Goal: Task Accomplishment & Management: Manage account settings

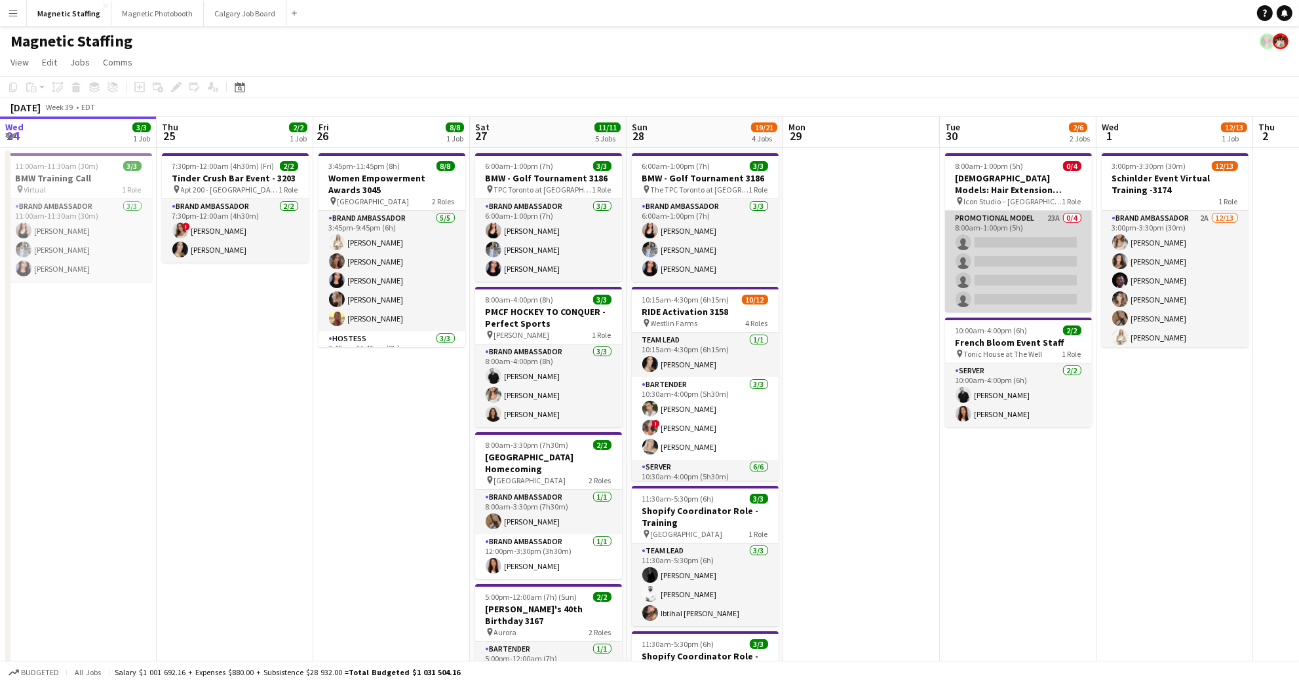
scroll to position [0, 548]
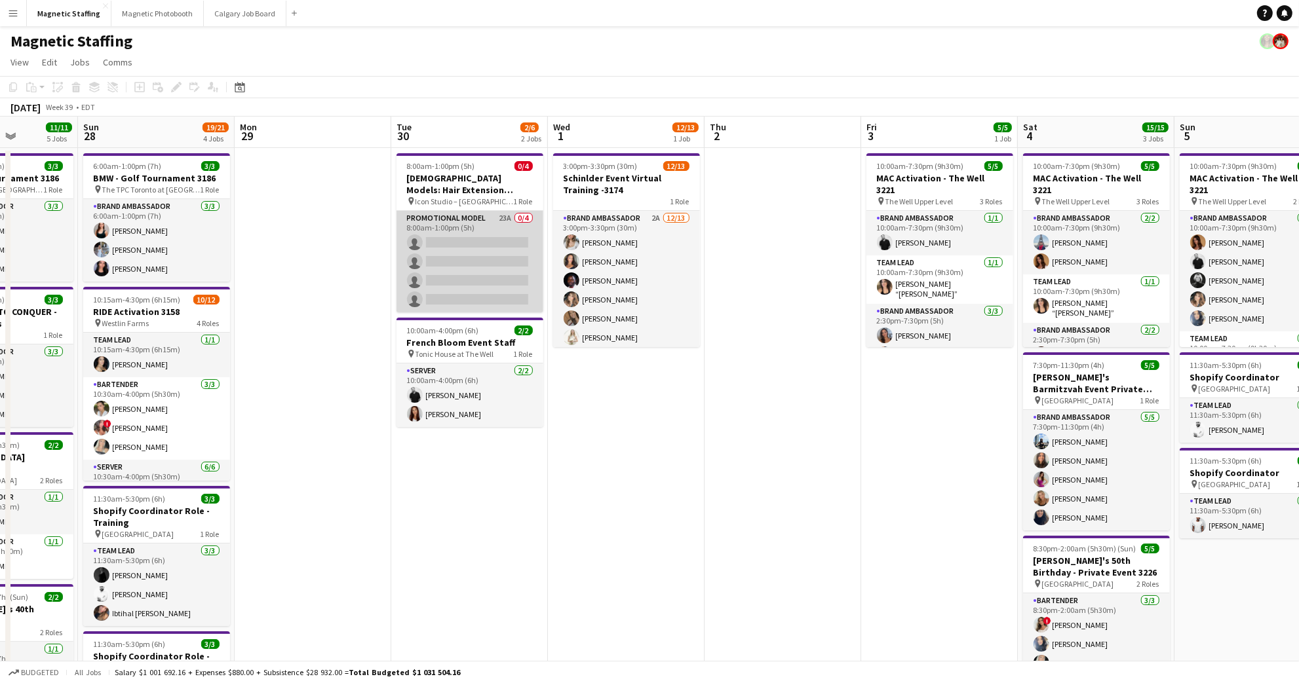
click at [479, 227] on app-card-role "Promotional Model 23A 0/4 8:00am-1:00pm (5h) single-neutral-actions single-neut…" at bounding box center [469, 262] width 147 height 102
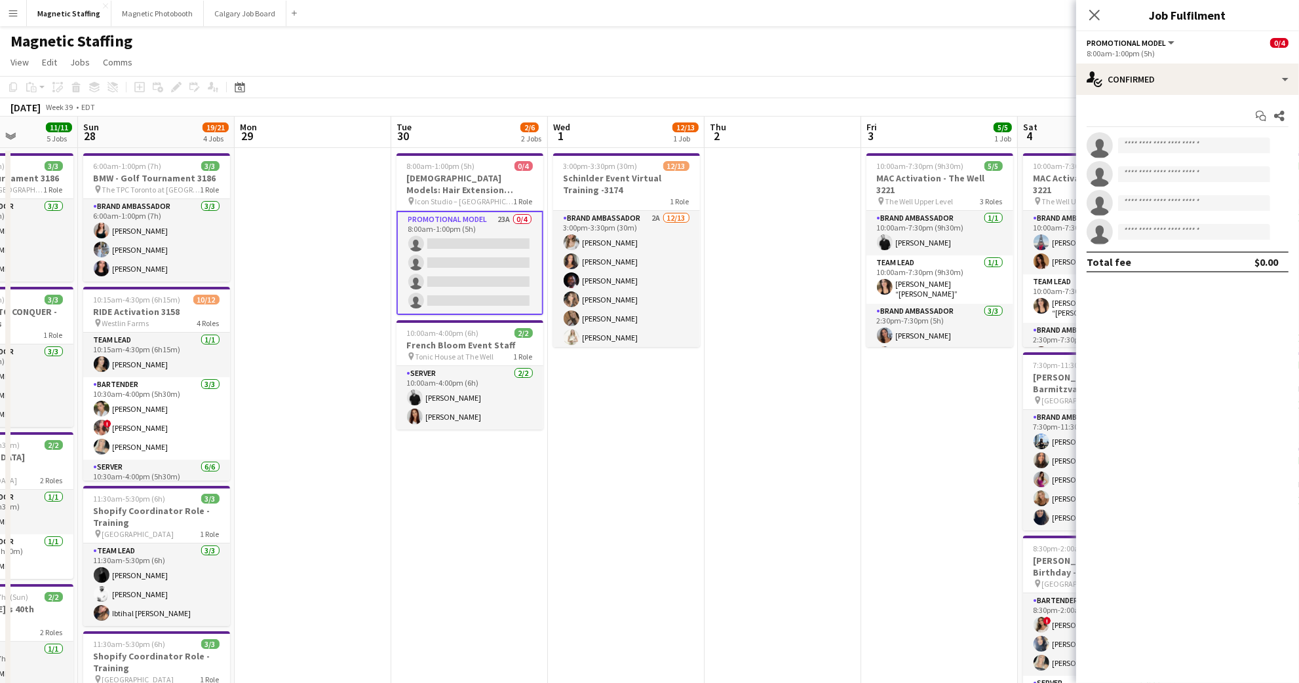
drag, startPoint x: 1175, startPoint y: 96, endPoint x: 1173, endPoint y: 225, distance: 128.4
click at [1175, 96] on div "Start chat Share single-neutral-actions single-neutral-actions single-neutral-a…" at bounding box center [1187, 189] width 223 height 188
click at [1177, 77] on div "single-neutral-actions-check-2 Confirmed" at bounding box center [1187, 79] width 223 height 31
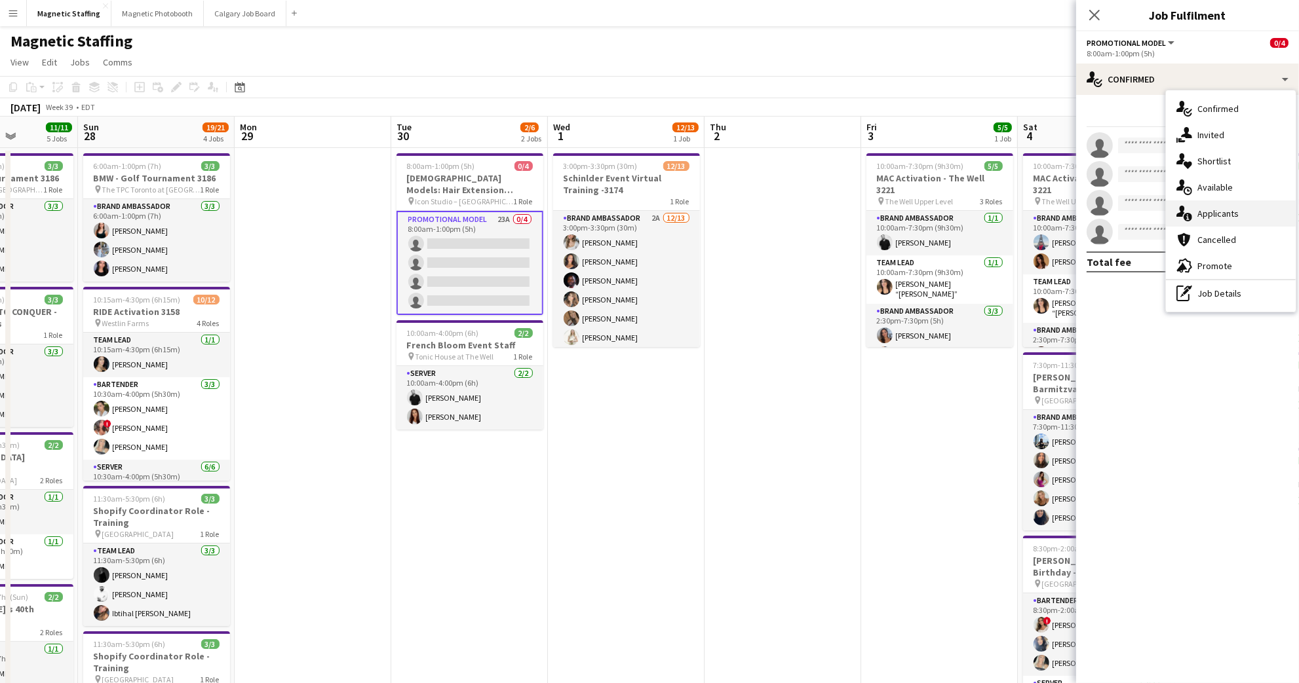
click at [1239, 215] on div "single-neutral-actions-information Applicants" at bounding box center [1231, 213] width 130 height 26
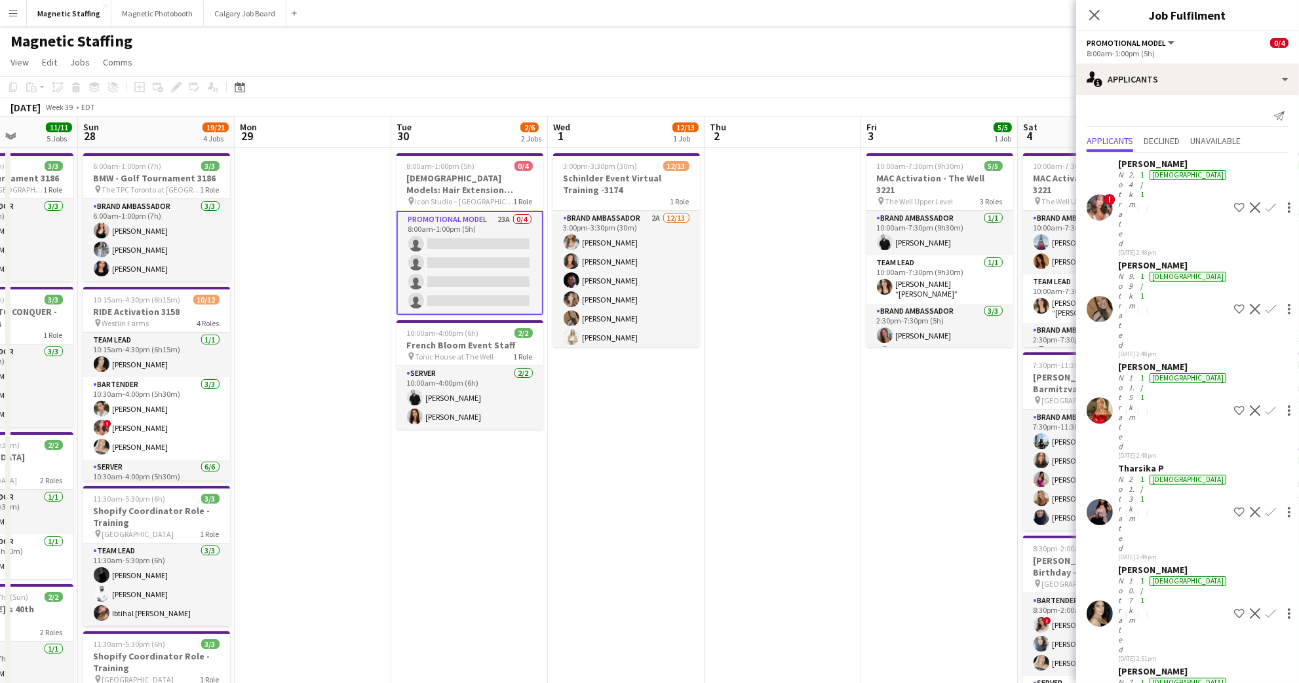
scroll to position [421, 0]
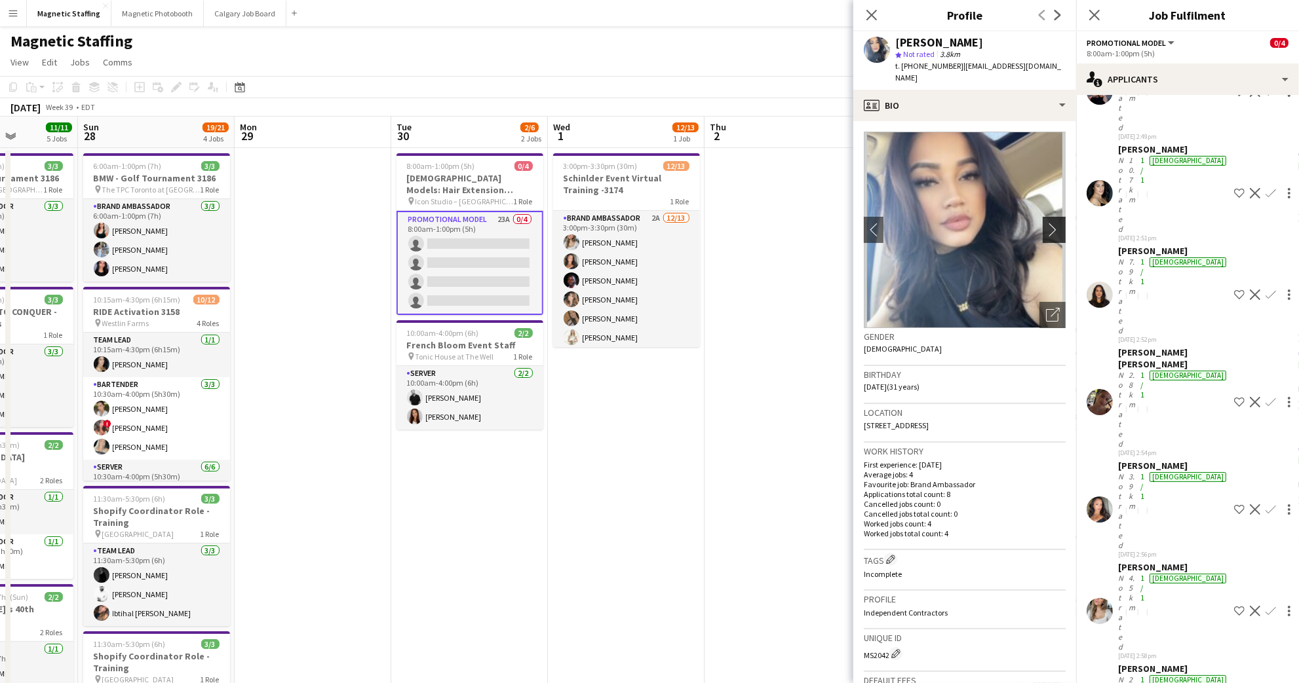
click at [1044, 217] on button "chevron-right" at bounding box center [1055, 230] width 26 height 26
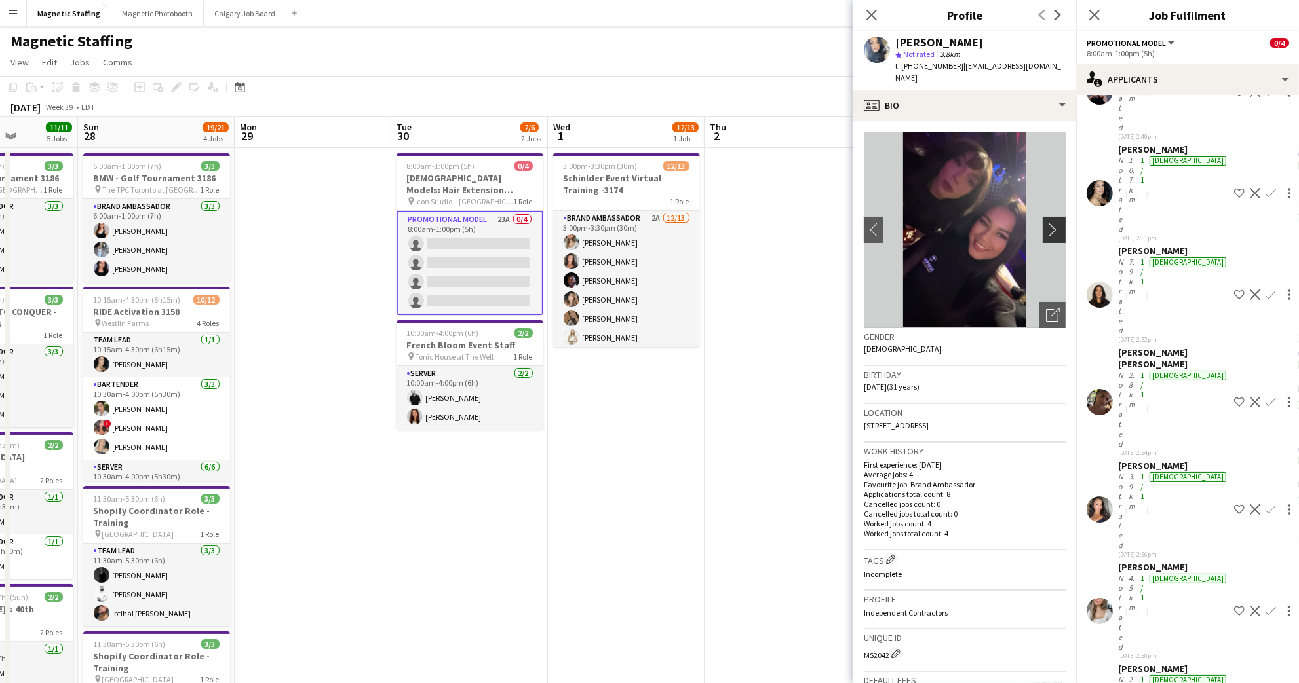
click at [1046, 223] on app-icon "chevron-right" at bounding box center [1056, 230] width 20 height 14
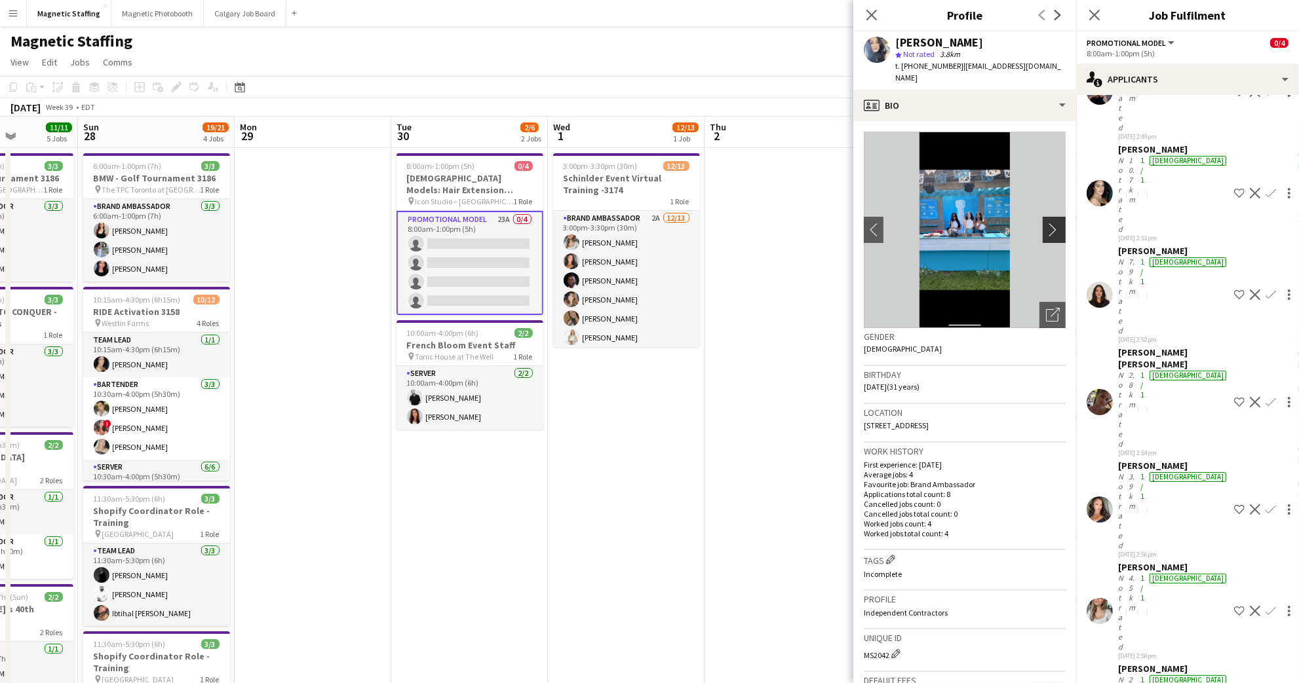
click at [1046, 223] on app-icon "chevron-right" at bounding box center [1056, 230] width 20 height 14
click at [1047, 223] on app-icon "chevron-right" at bounding box center [1056, 230] width 20 height 14
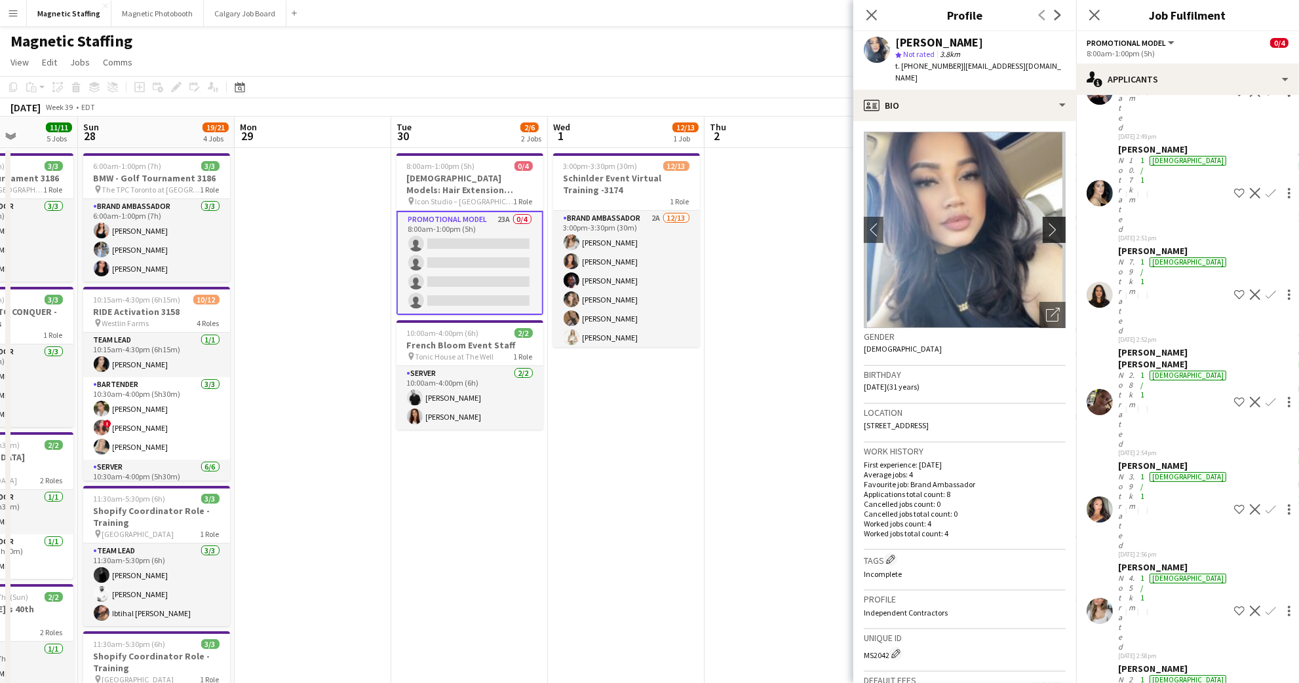
click at [1047, 223] on app-icon "chevron-right" at bounding box center [1056, 230] width 20 height 14
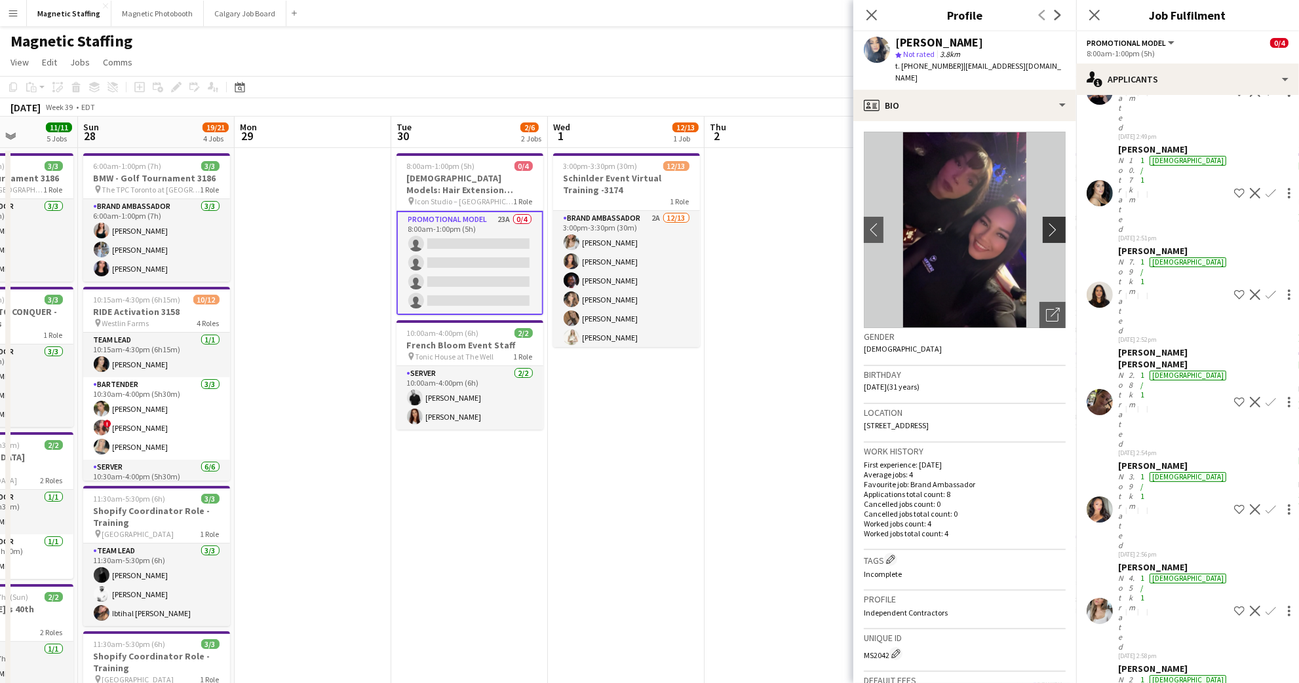
click at [1047, 223] on app-icon "chevron-right" at bounding box center [1056, 230] width 20 height 14
